Goal: Information Seeking & Learning: Learn about a topic

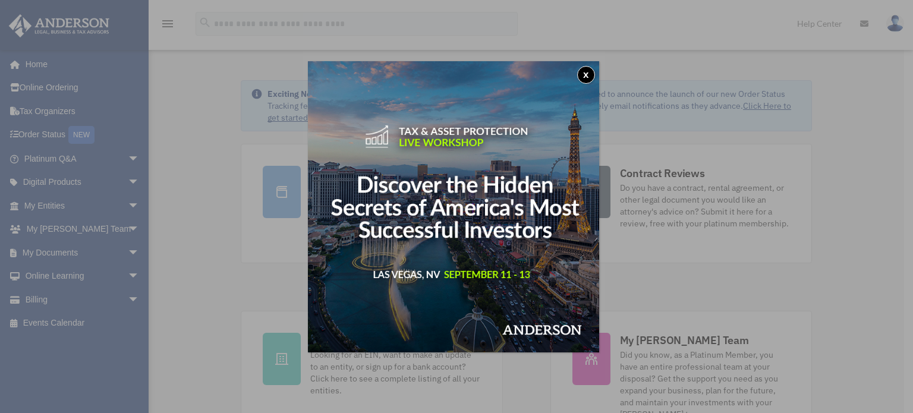
click at [591, 74] on button "x" at bounding box center [586, 75] width 18 height 18
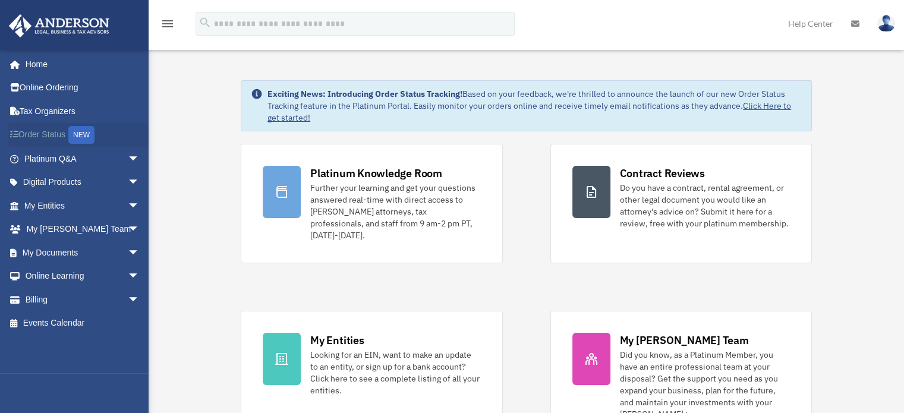
click at [40, 133] on link "Order Status NEW" at bounding box center [82, 135] width 149 height 24
click at [45, 206] on link "My Entities arrow_drop_down" at bounding box center [82, 206] width 149 height 24
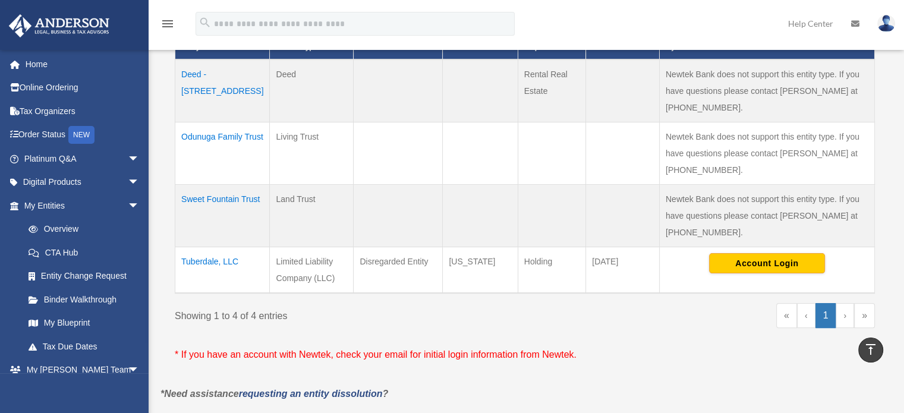
scroll to position [282, 0]
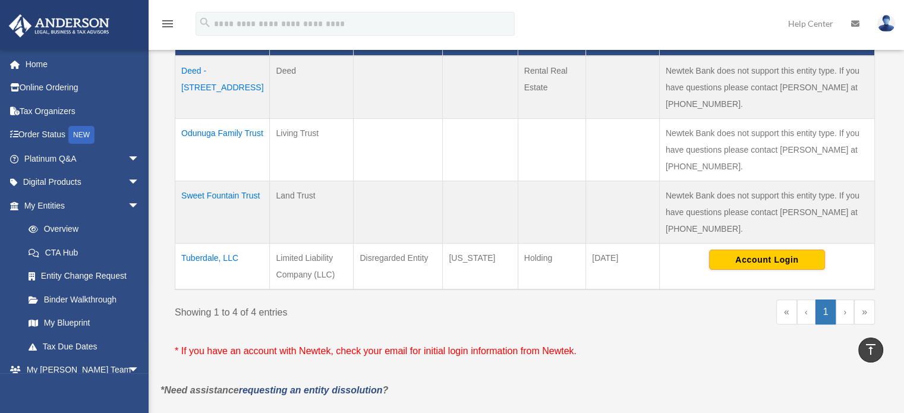
click at [228, 181] on td "Sweet Fountain Trust" at bounding box center [222, 212] width 95 height 62
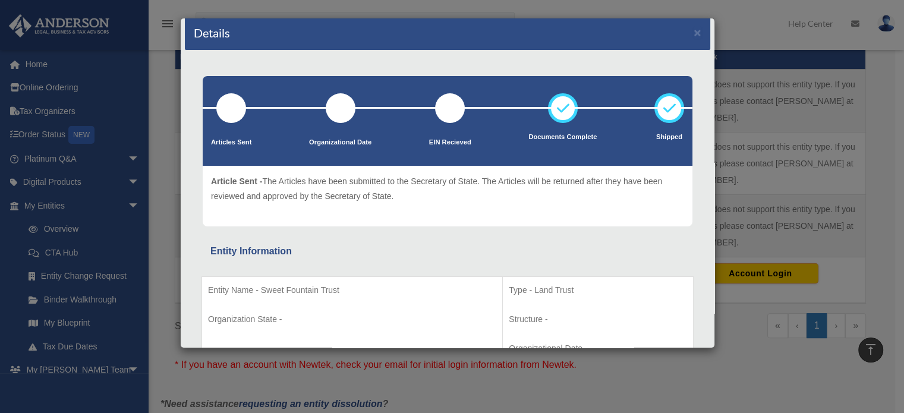
scroll to position [0, 0]
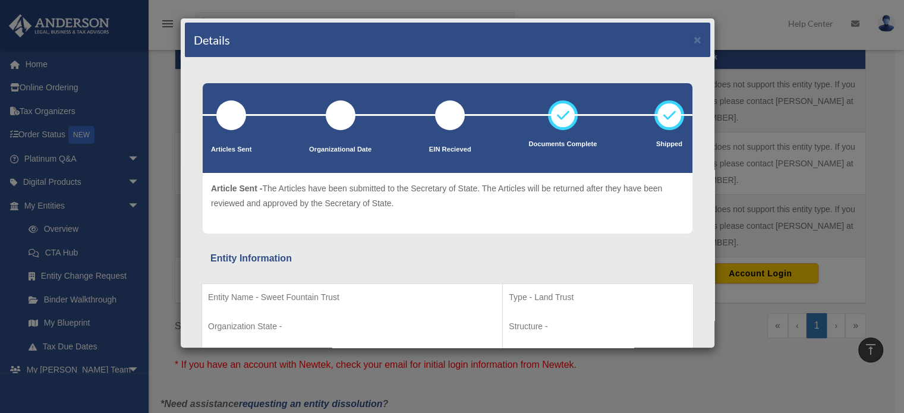
click at [704, 388] on div "Details × Articles Sent Organizational Date" at bounding box center [452, 206] width 904 height 413
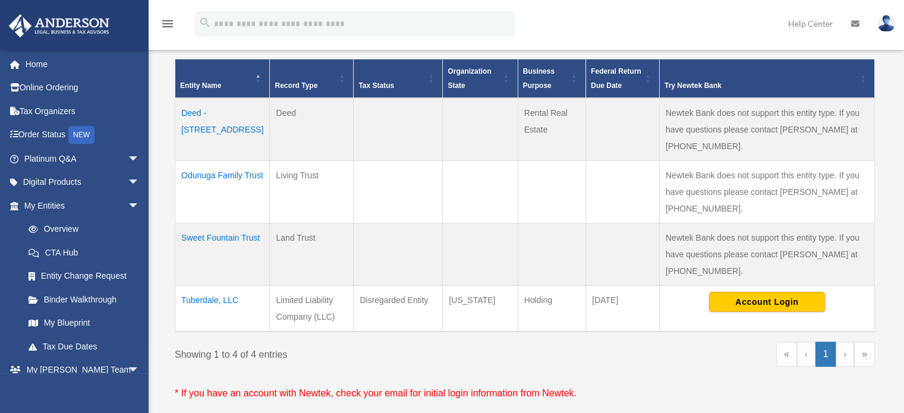
scroll to position [240, 0]
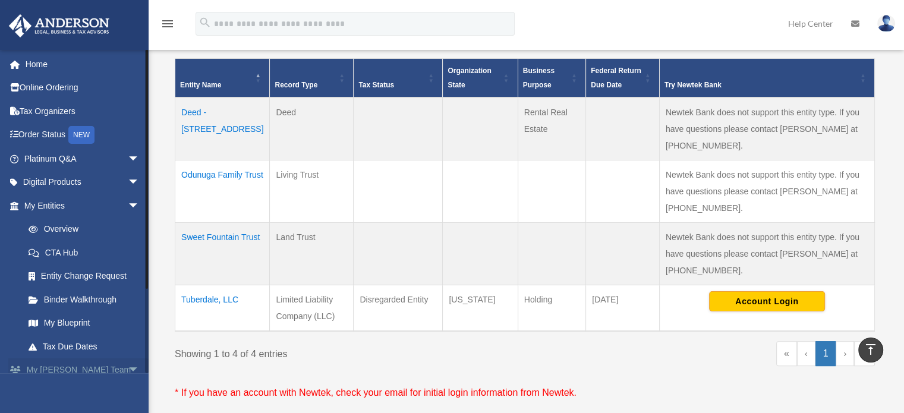
click at [74, 368] on link "My Anderson Team arrow_drop_down" at bounding box center [82, 371] width 149 height 24
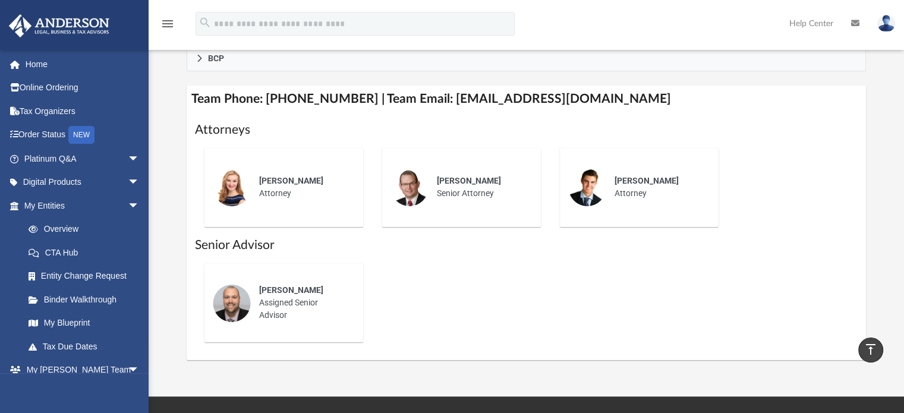
scroll to position [430, 0]
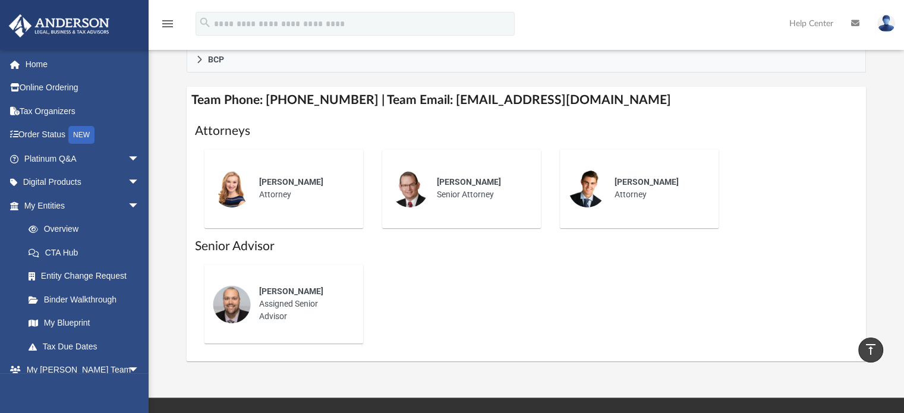
click at [451, 177] on span "[PERSON_NAME]" at bounding box center [469, 182] width 64 height 10
click at [440, 197] on div "Jason Zundel Senior Attorney" at bounding box center [481, 189] width 104 height 42
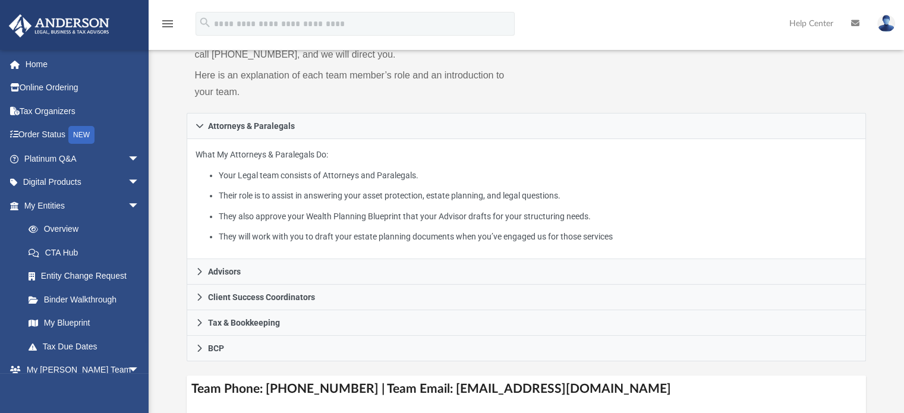
scroll to position [0, 0]
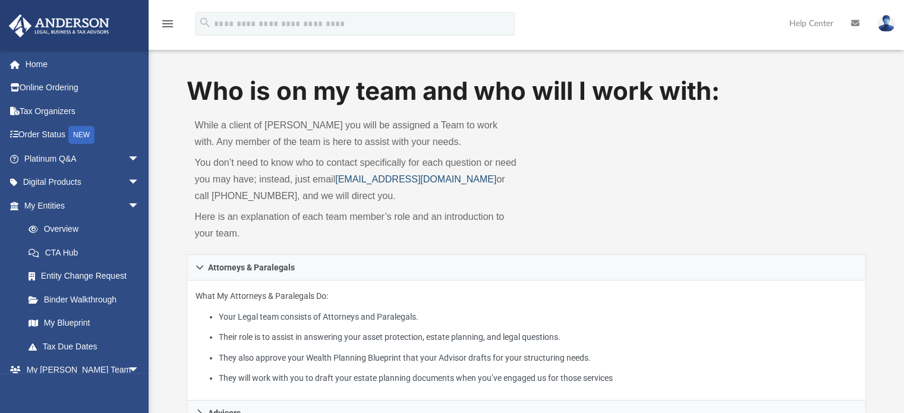
click at [404, 178] on link "myteam@andersonadvisors.com" at bounding box center [415, 179] width 161 height 10
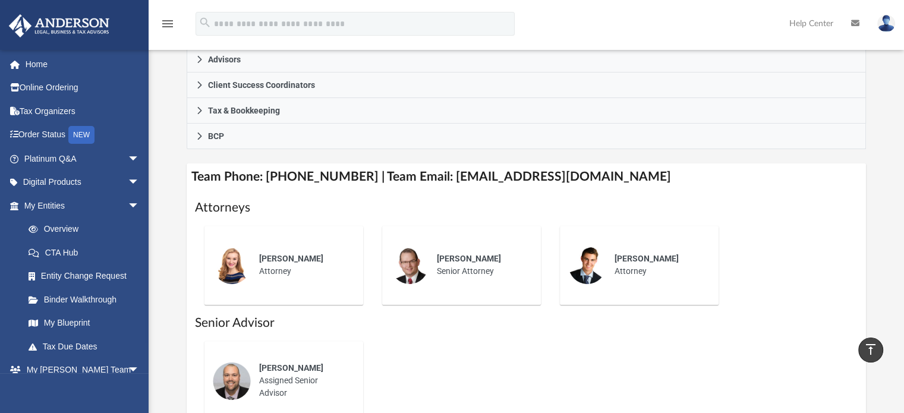
scroll to position [359, 0]
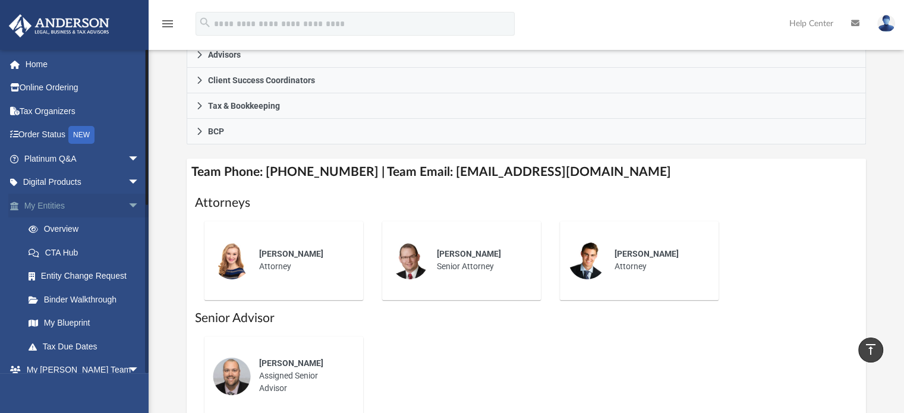
click at [56, 208] on link "My Entities arrow_drop_down" at bounding box center [82, 206] width 149 height 24
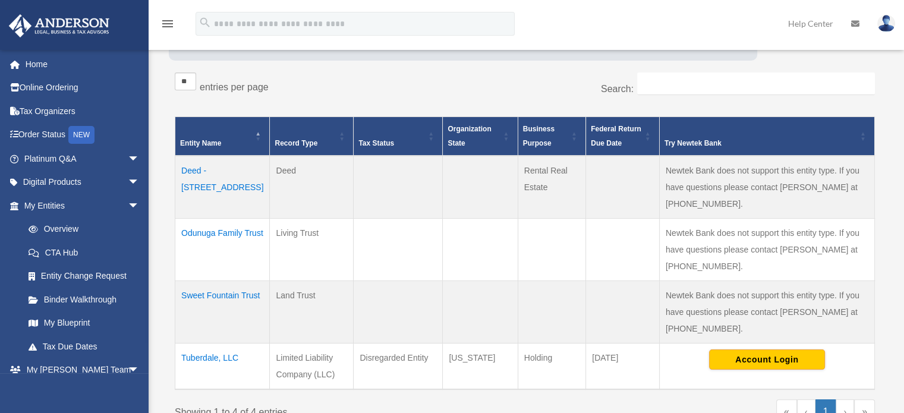
scroll to position [186, 0]
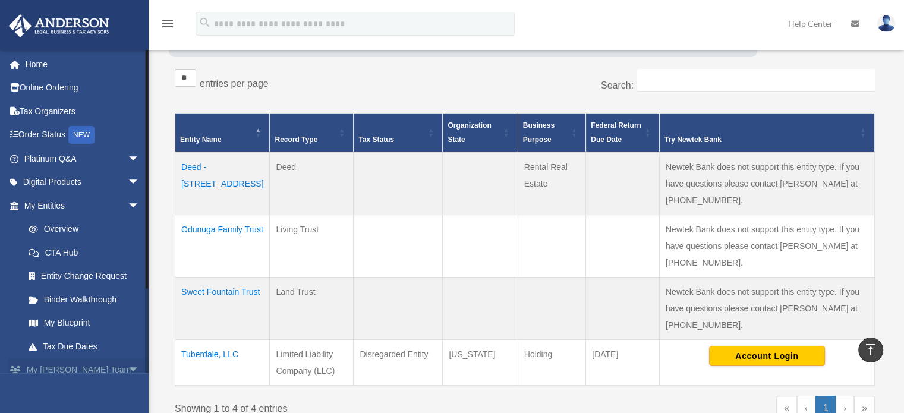
click at [90, 368] on link "My [PERSON_NAME] Team arrow_drop_down" at bounding box center [82, 371] width 149 height 24
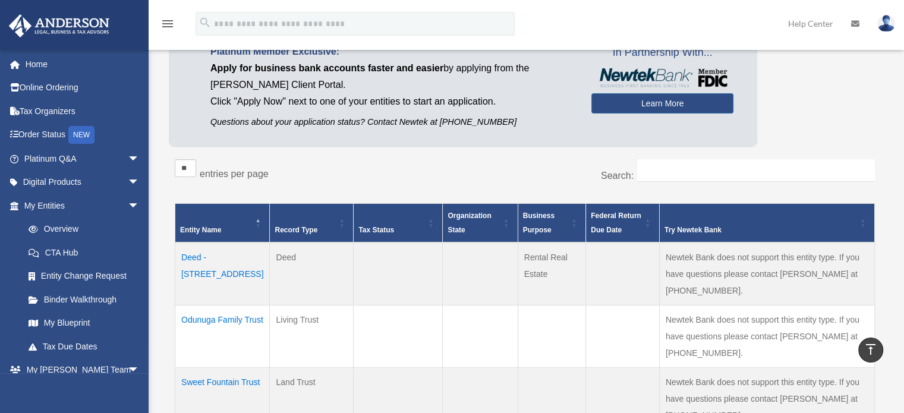
scroll to position [95, 0]
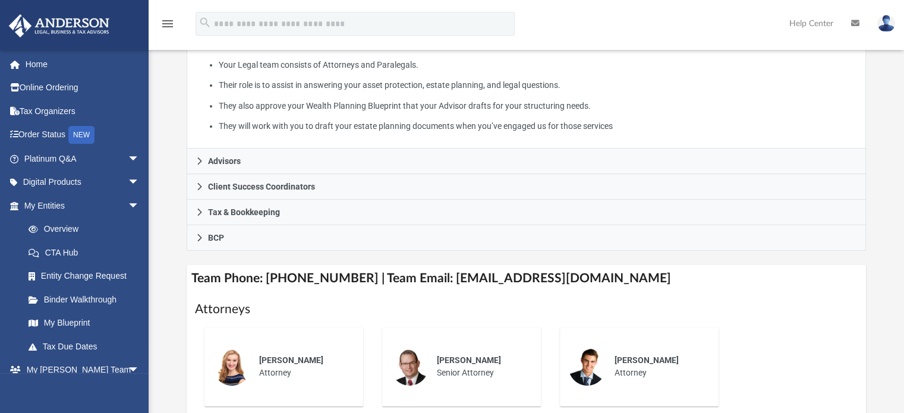
scroll to position [254, 0]
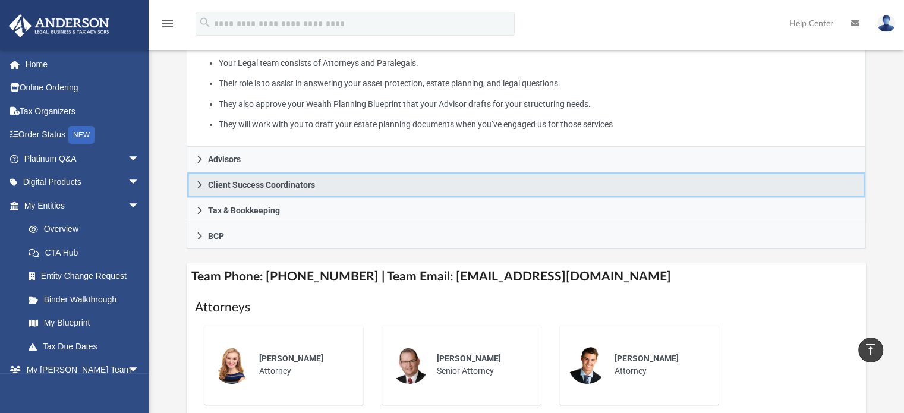
click at [199, 181] on icon at bounding box center [200, 185] width 8 height 8
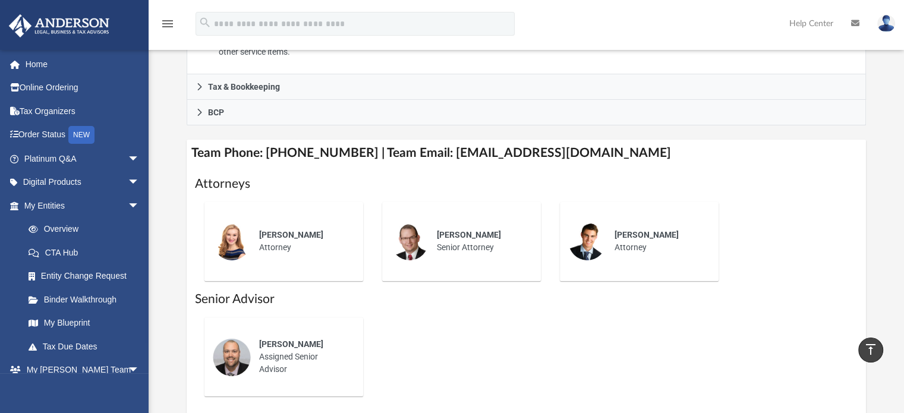
scroll to position [340, 0]
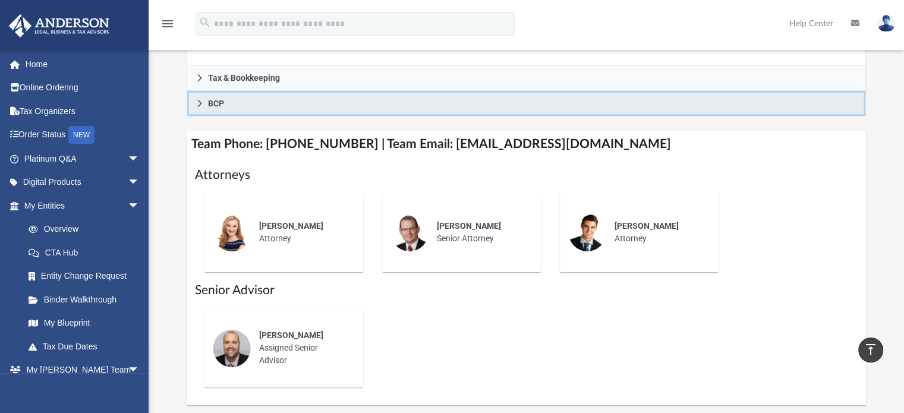
click at [203, 109] on link "BCP" at bounding box center [527, 104] width 680 height 26
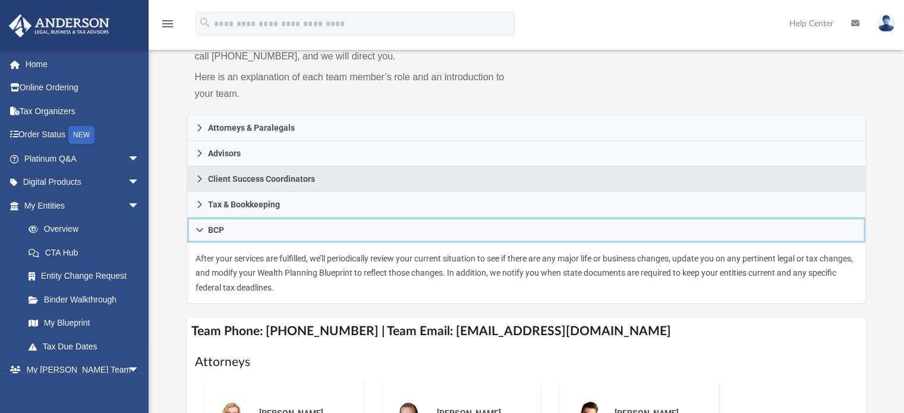
scroll to position [140, 0]
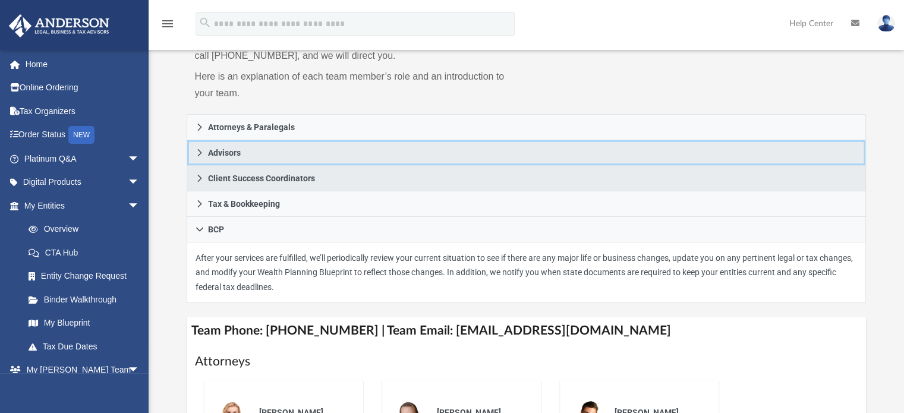
click at [197, 152] on icon at bounding box center [200, 153] width 8 height 8
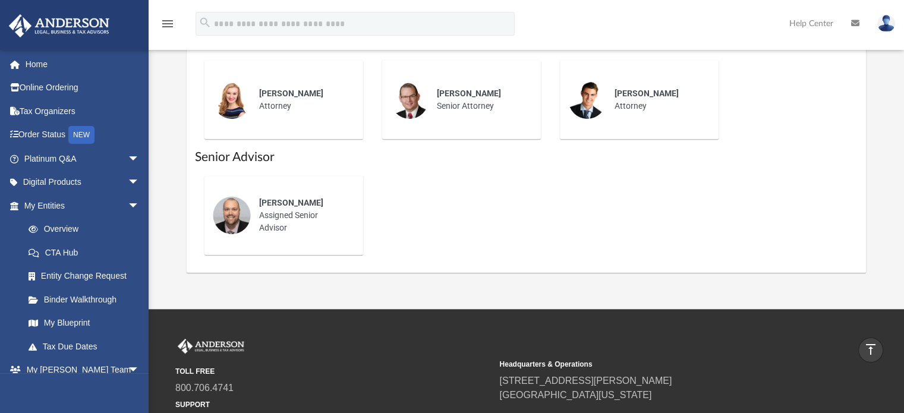
scroll to position [415, 0]
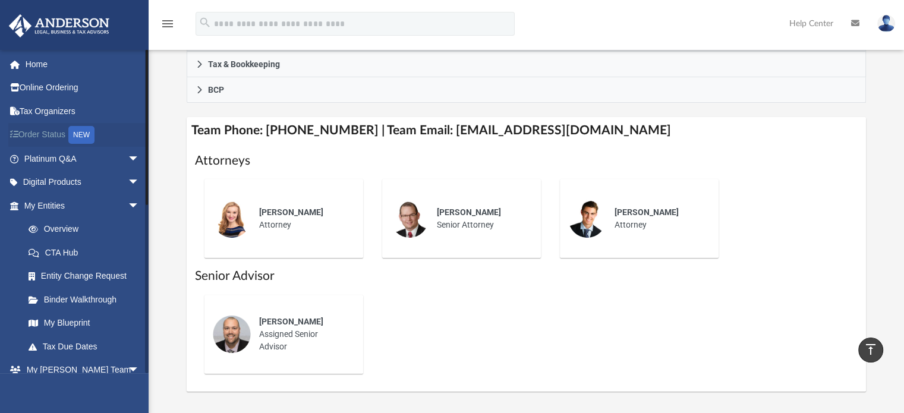
click at [33, 131] on link "Order Status NEW" at bounding box center [82, 135] width 149 height 24
click at [39, 160] on link "Platinum Q&A arrow_drop_down" at bounding box center [82, 159] width 149 height 24
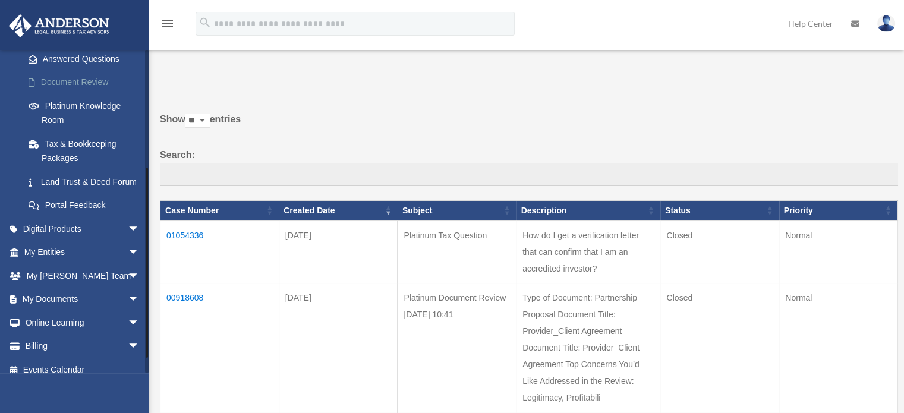
scroll to position [195, 0]
click at [57, 192] on link "Land Trust & Deed Forum" at bounding box center [87, 181] width 141 height 24
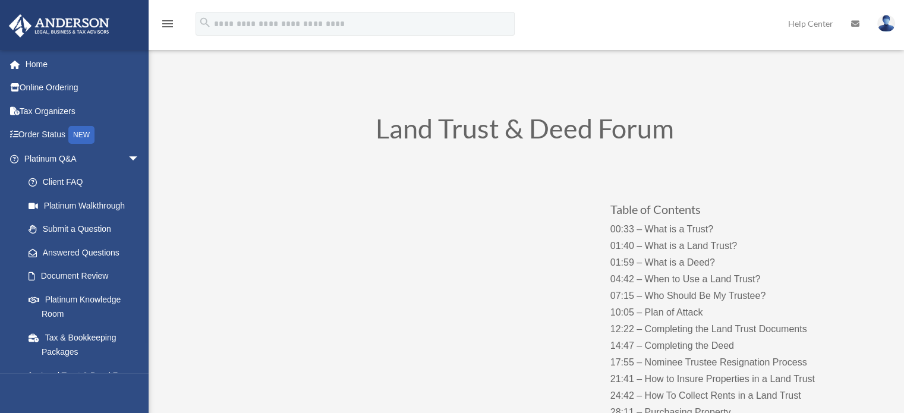
drag, startPoint x: 632, startPoint y: 260, endPoint x: 692, endPoint y: 269, distance: 60.6
click at [692, 269] on p "00:33 – What is a Trust? 01:40 – What is a Land Trust? 01:59 – What is a Deed? …" at bounding box center [728, 354] width 235 height 266
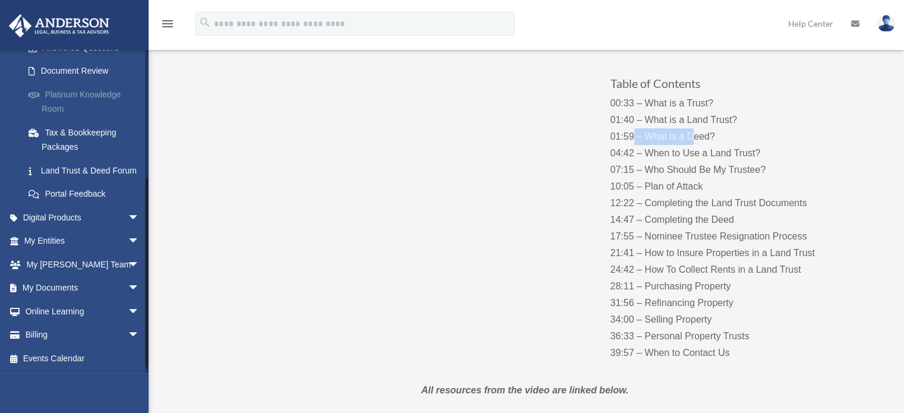
scroll to position [219, 0]
click at [67, 309] on link "Online Learning arrow_drop_down" at bounding box center [82, 312] width 149 height 24
